Goal: Task Accomplishment & Management: Use online tool/utility

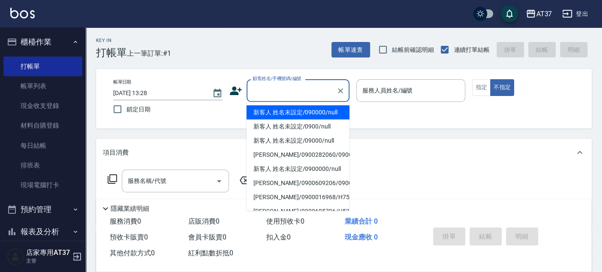
click at [262, 115] on li "新客人 姓名未設定/090000/null" at bounding box center [298, 113] width 103 height 14
type input "新客人 姓名未設定/090000/null"
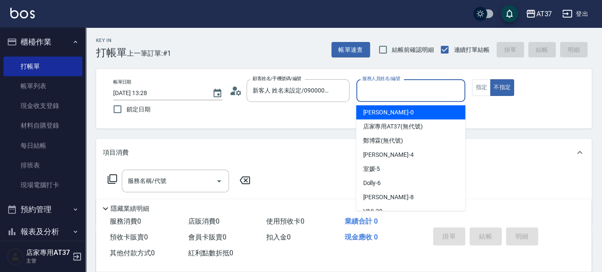
click at [393, 97] on input "服務人員姓名/編號" at bounding box center [411, 90] width 102 height 15
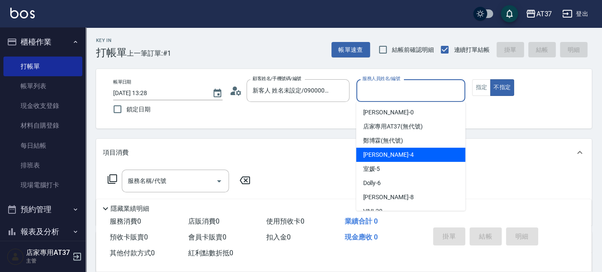
click at [394, 151] on div "[PERSON_NAME] -4" at bounding box center [410, 155] width 109 height 14
type input "[PERSON_NAME]-4"
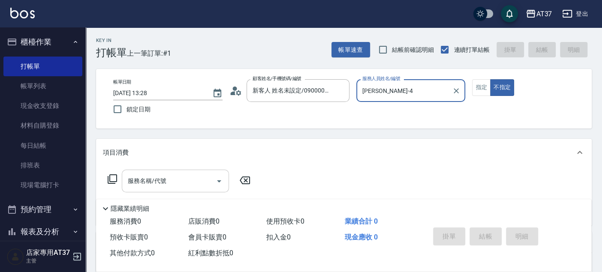
click at [178, 178] on input "服務名稱/代號" at bounding box center [169, 181] width 87 height 15
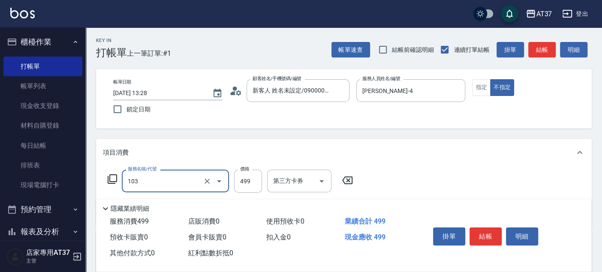
type input "毛囊髮浴(103)"
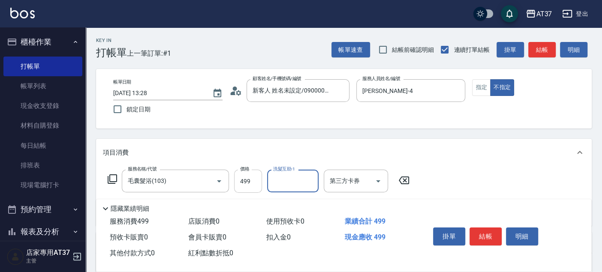
click at [254, 177] on input "499" at bounding box center [248, 181] width 28 height 23
type input "500"
type input "小葉-24"
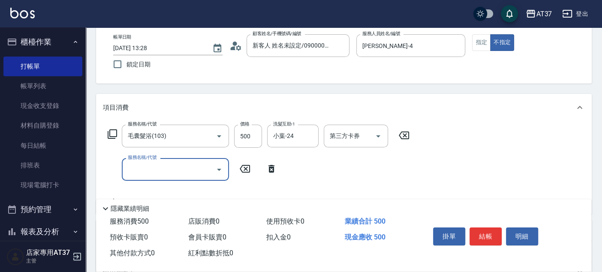
scroll to position [48, 0]
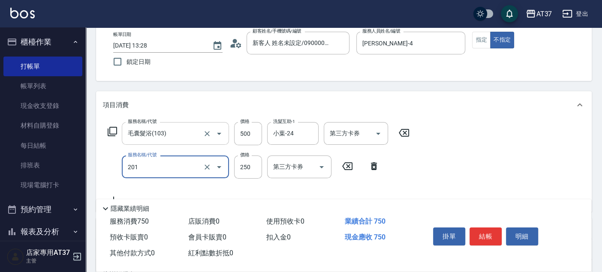
type input "B級單剪(201)"
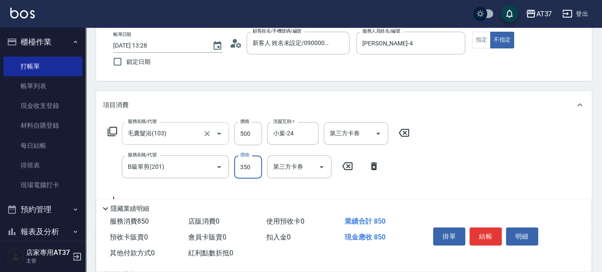
type input "350"
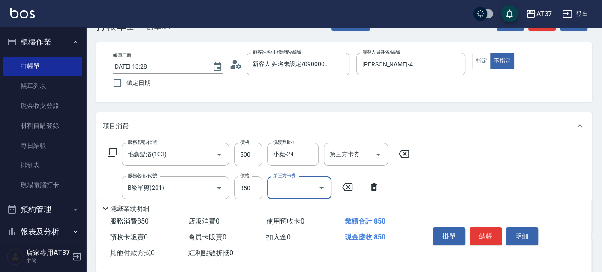
scroll to position [0, 0]
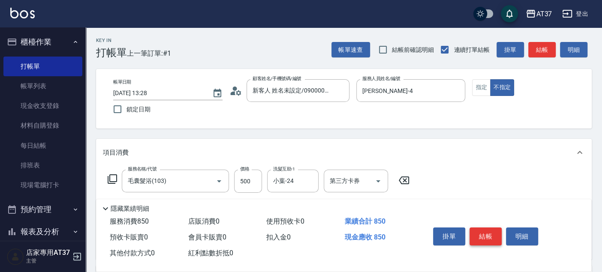
click at [479, 235] on button "結帳" at bounding box center [486, 237] width 32 height 18
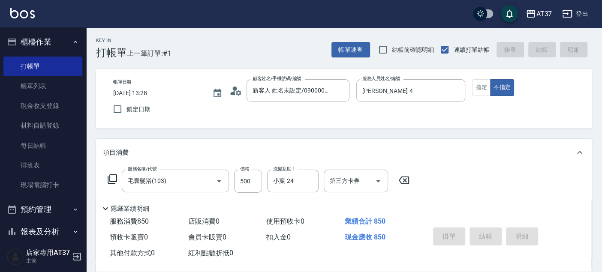
type input "[DATE] 14:56"
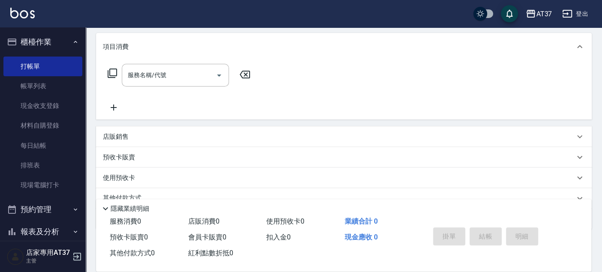
scroll to position [144, 0]
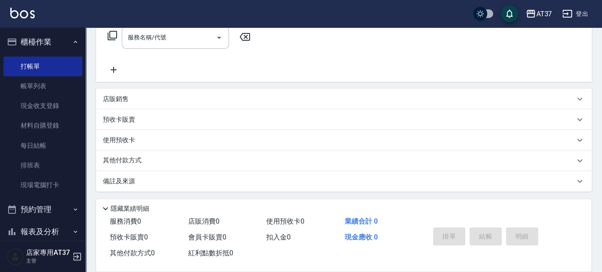
drag, startPoint x: 392, startPoint y: 236, endPoint x: 358, endPoint y: 231, distance: 34.3
